Goal: Task Accomplishment & Management: Complete application form

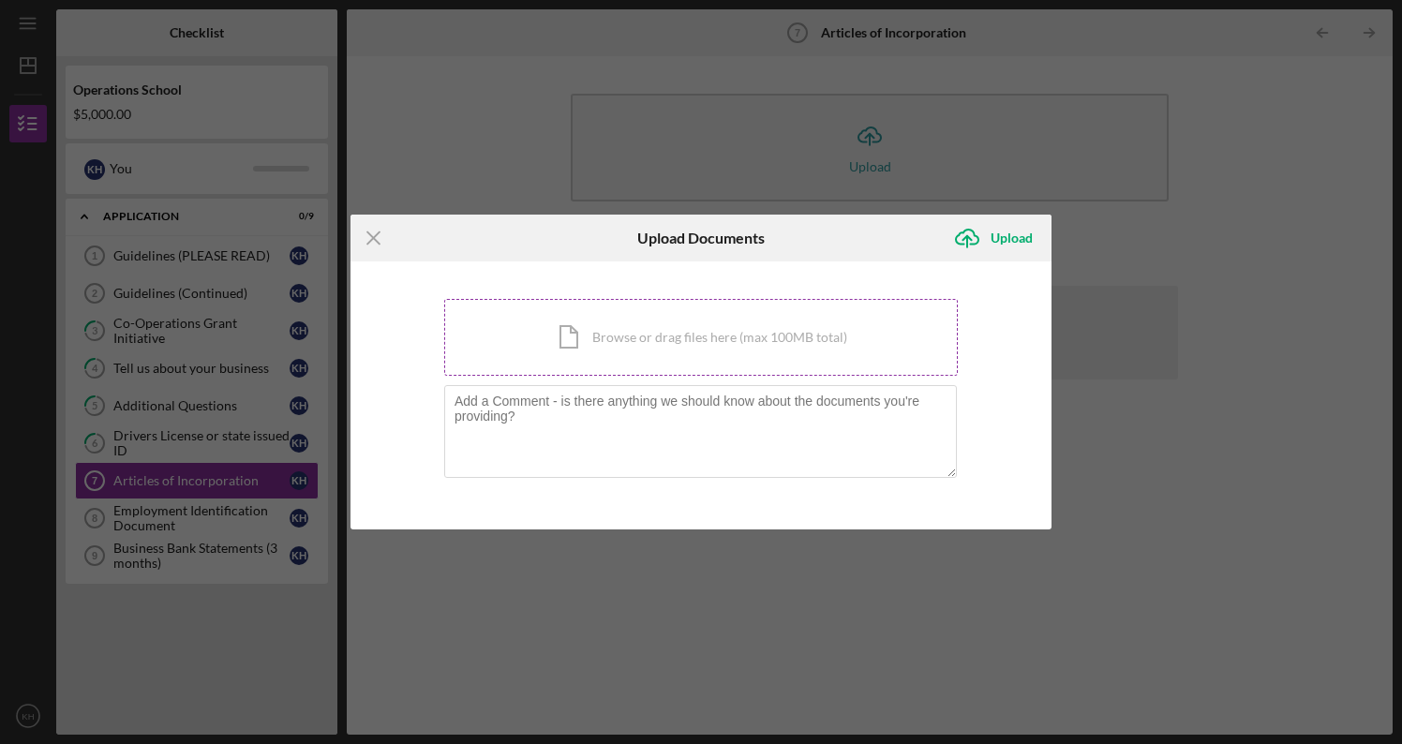
click at [581, 326] on div "Icon/Document Browse or drag files here (max 100MB total) Tap to choose files o…" at bounding box center [701, 337] width 514 height 77
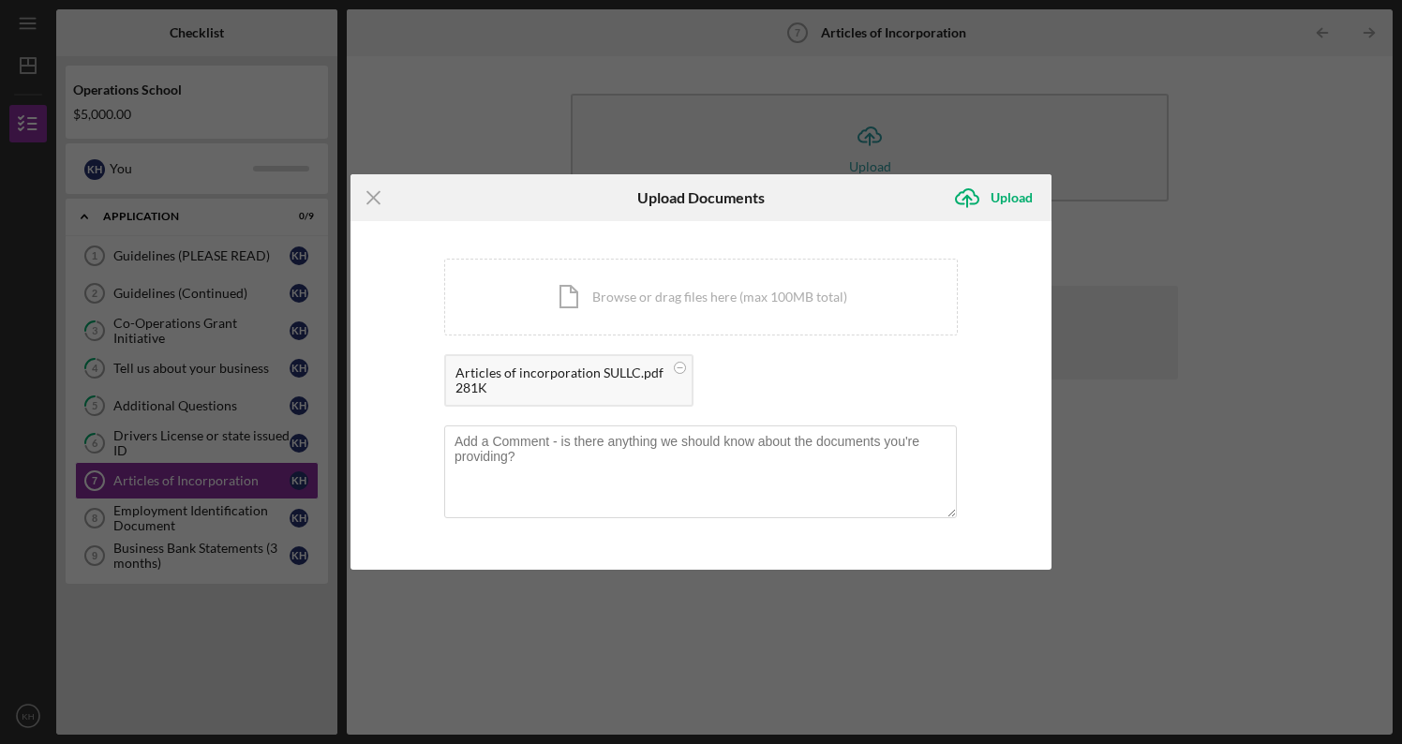
click at [198, 515] on div "Icon/Menu Close Upload Documents Icon/Upload Upload You're uploading documents …" at bounding box center [701, 372] width 1402 height 744
click at [201, 511] on div "Icon/Menu Close Upload Documents Icon/Upload Upload You're uploading documents …" at bounding box center [701, 372] width 1402 height 744
click at [1014, 195] on div "Upload" at bounding box center [1012, 197] width 42 height 37
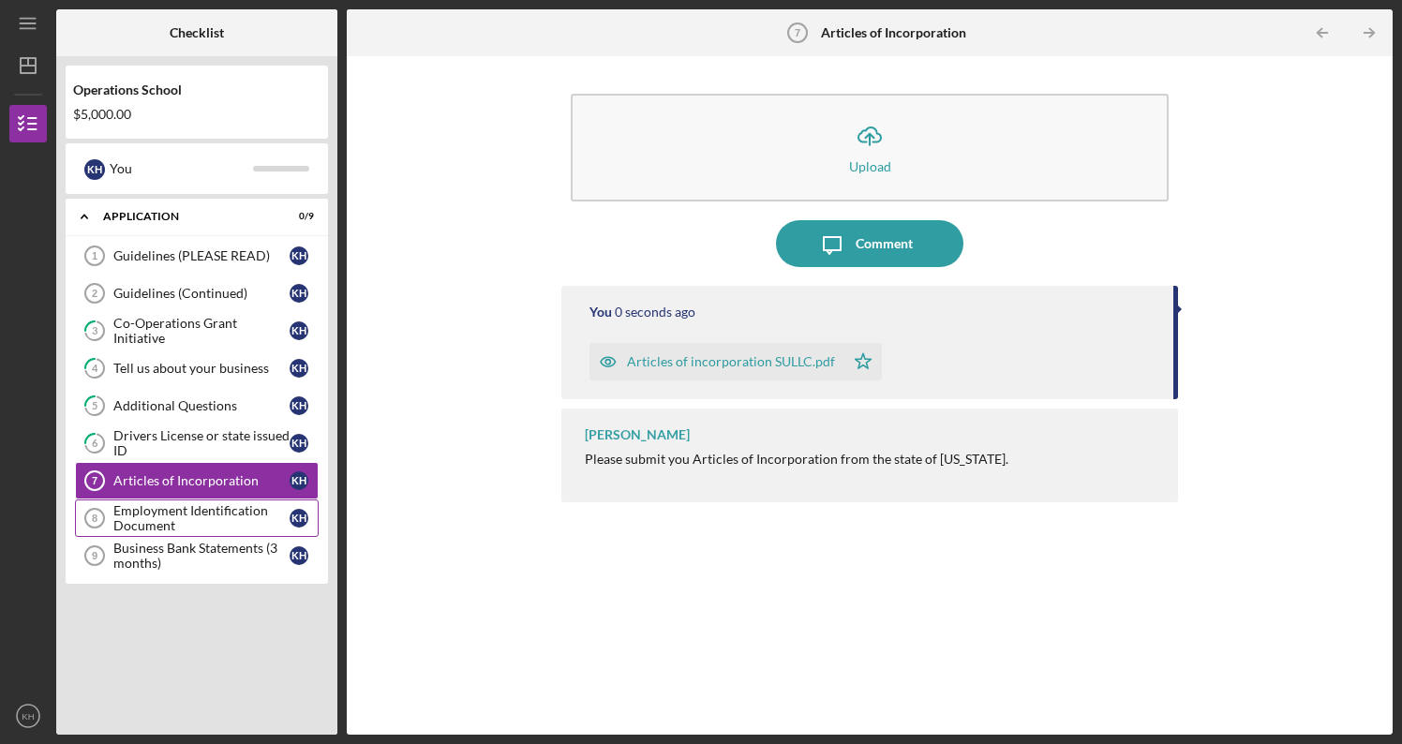
click at [213, 509] on div "Employment Identification Document" at bounding box center [201, 518] width 176 height 30
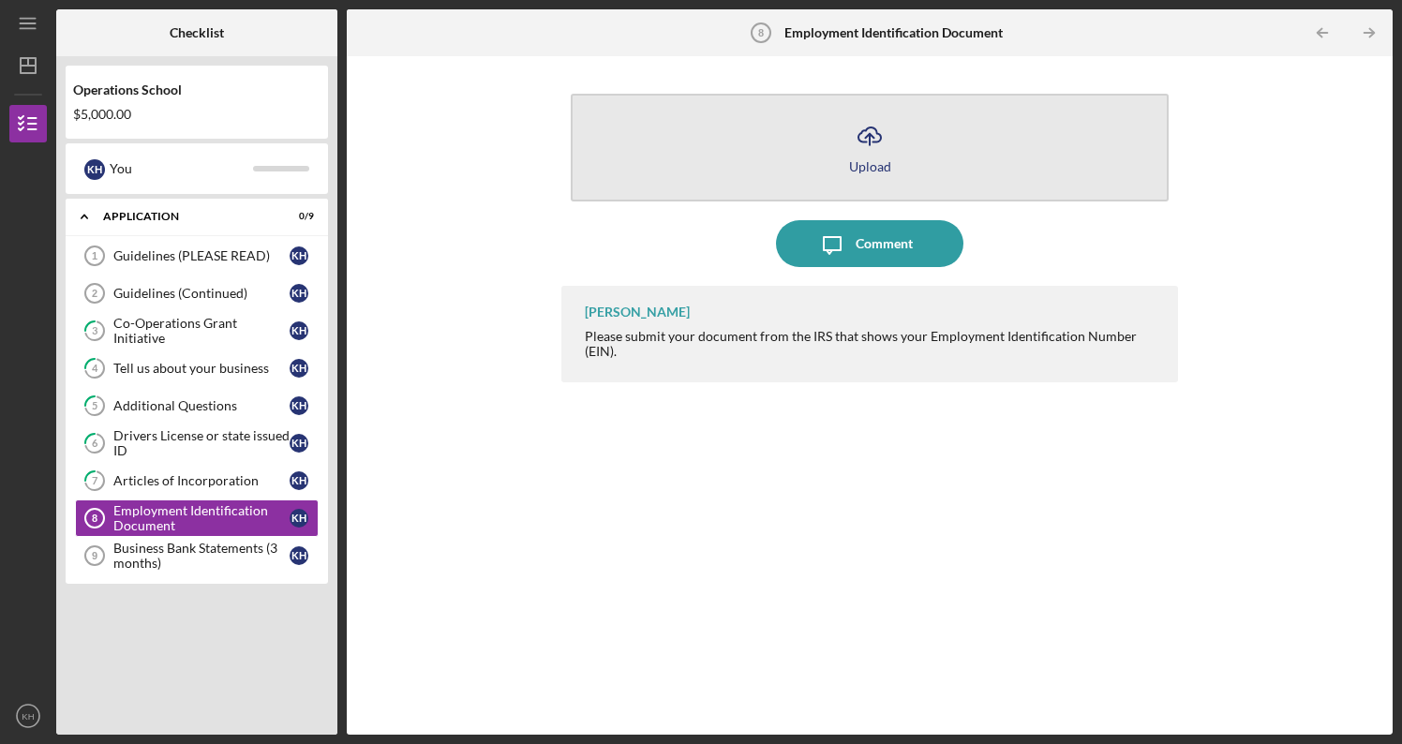
click at [874, 138] on polyline "button" at bounding box center [869, 136] width 8 height 5
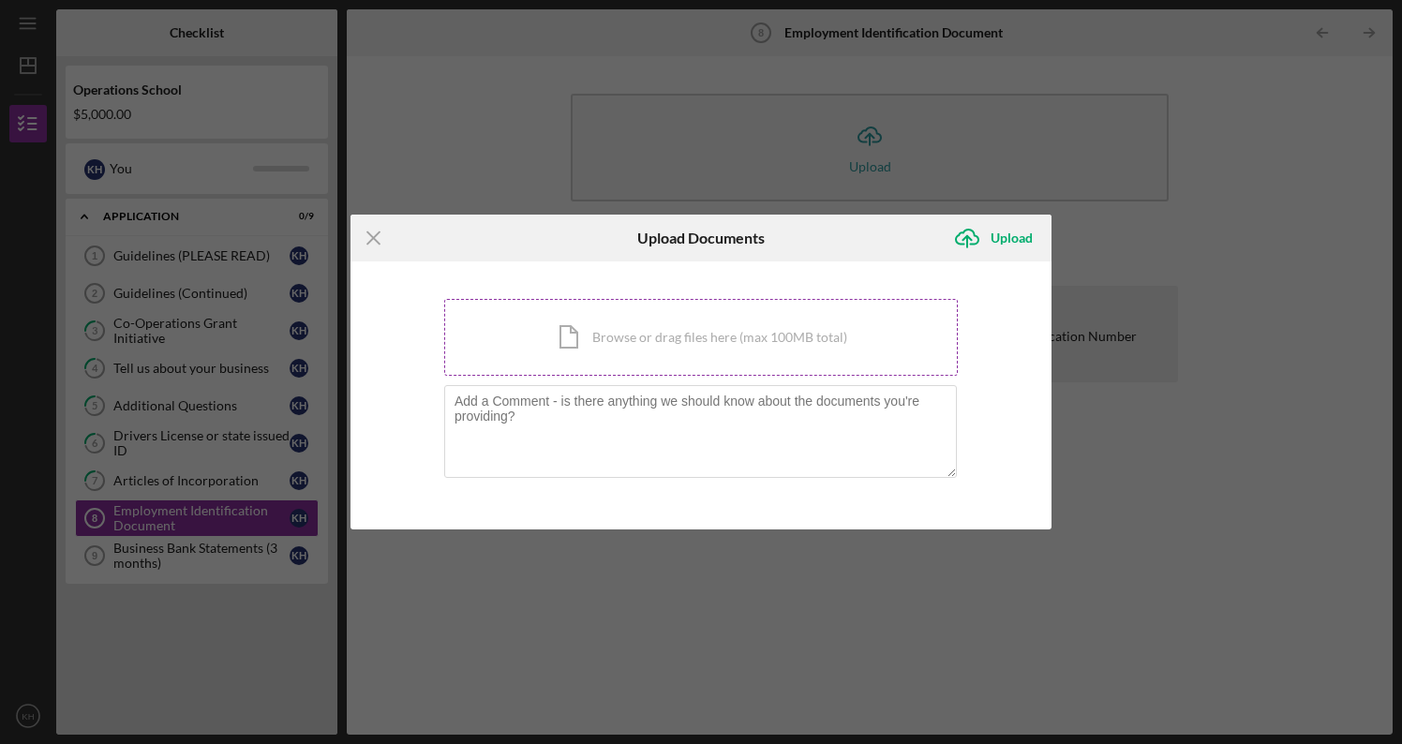
click at [687, 353] on div "Icon/Document Browse or drag files here (max 100MB total) Tap to choose files o…" at bounding box center [701, 337] width 514 height 77
click at [673, 340] on div "Icon/Document Browse or drag files here (max 100MB total) Tap to choose files o…" at bounding box center [701, 337] width 514 height 77
click at [624, 344] on div "Icon/Document Browse or drag files here (max 100MB total) Tap to choose files o…" at bounding box center [701, 337] width 514 height 77
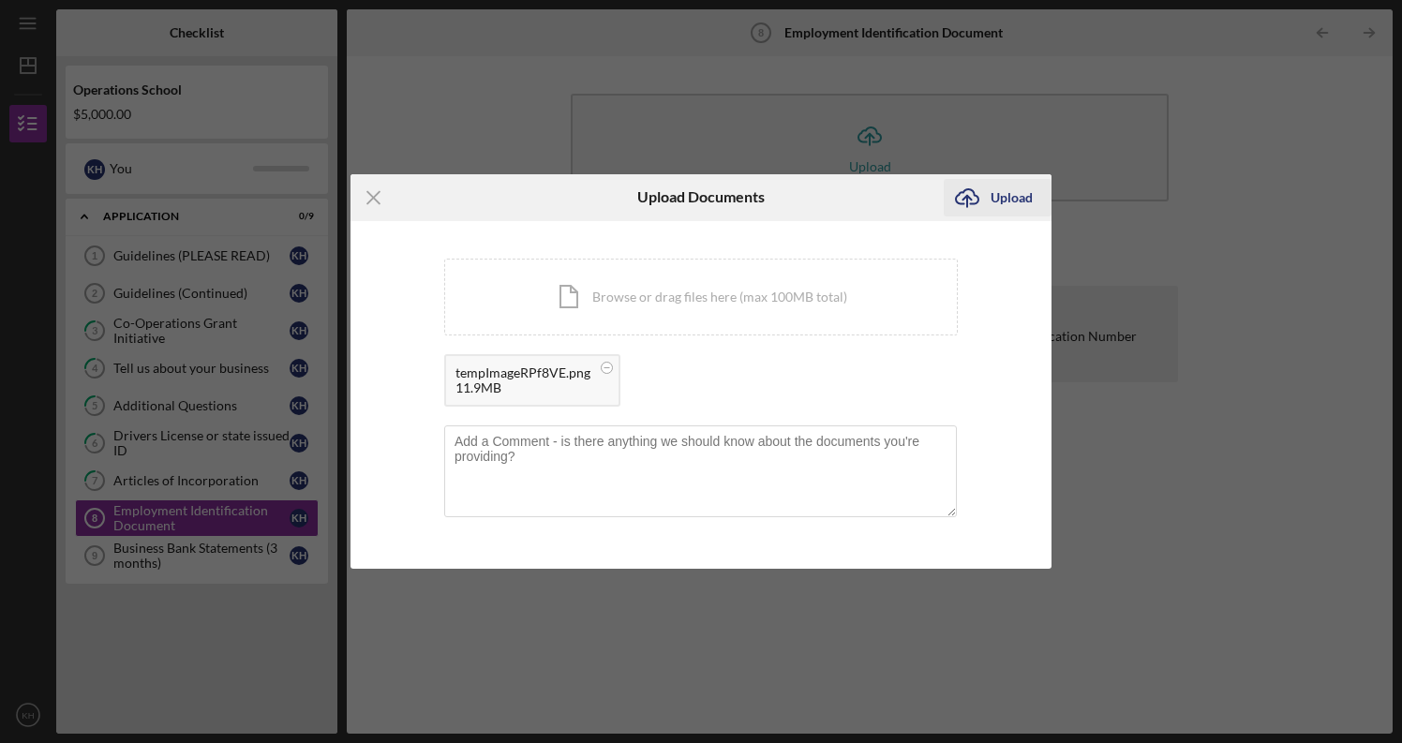
click at [1011, 198] on div "Upload" at bounding box center [1012, 197] width 42 height 37
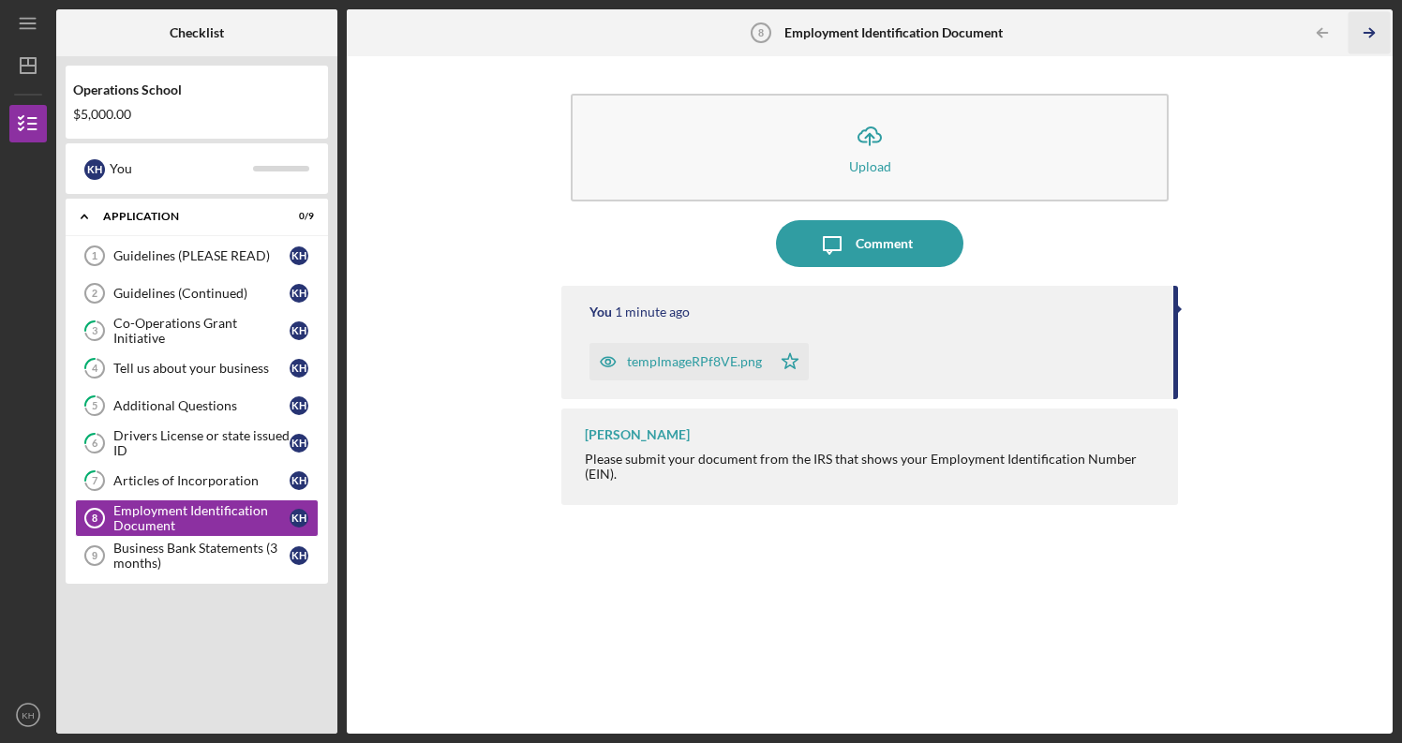
click at [1371, 35] on icon "Icon/Table Pagination Arrow" at bounding box center [1370, 33] width 42 height 42
click at [224, 543] on div "Business Bank Statements (3 months)" at bounding box center [201, 556] width 176 height 30
